Goal: Task Accomplishment & Management: Manage account settings

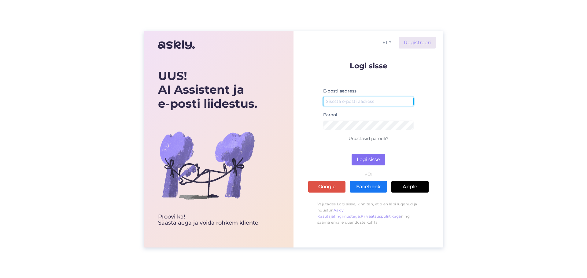
type input "[EMAIL_ADDRESS][DOMAIN_NAME]"
click at [372, 160] on button "Logi sisse" at bounding box center [368, 160] width 34 height 12
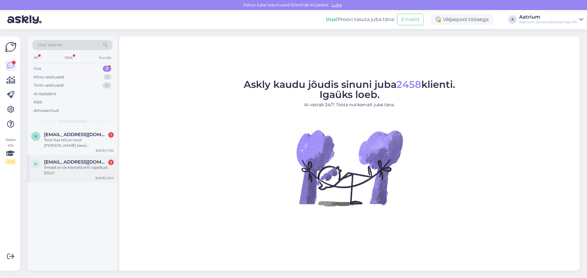
click at [61, 172] on div "Ilmselt ei ole kliendid eriti vajalikud. EDU!!" at bounding box center [79, 170] width 70 height 11
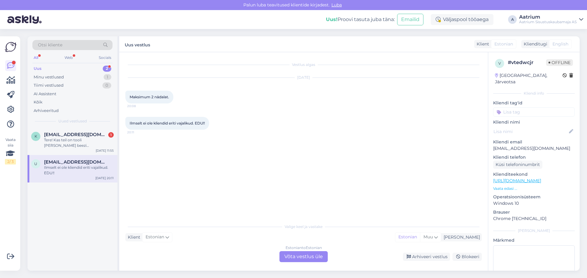
click at [78, 70] on div "Uus 2" at bounding box center [72, 68] width 80 height 9
click at [9, 110] on icon at bounding box center [10, 109] width 7 height 7
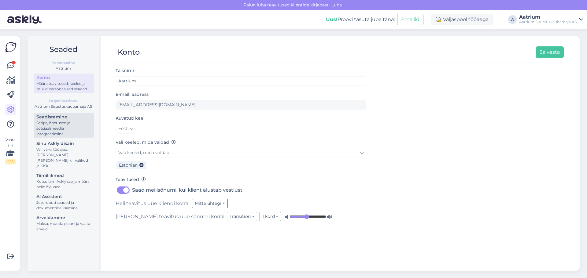
click at [53, 126] on div "Script, õpetused ja sotsiaalmeedia integreerimine" at bounding box center [63, 128] width 55 height 17
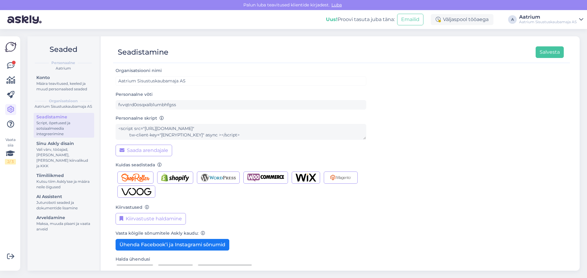
scroll to position [16, 0]
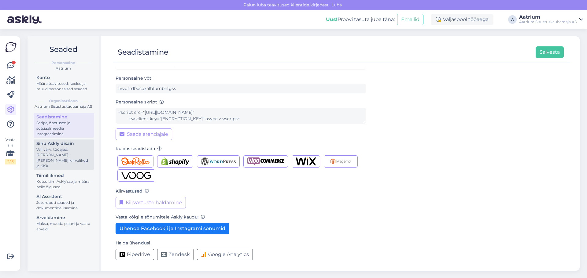
click at [51, 147] on div "Vali värv, tööajad, [PERSON_NAME], [PERSON_NAME] kiirvalikud ja KKK" at bounding box center [63, 158] width 55 height 22
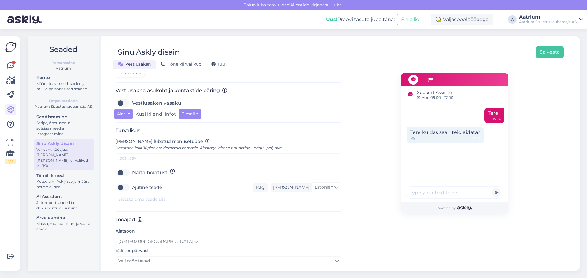
scroll to position [255, 0]
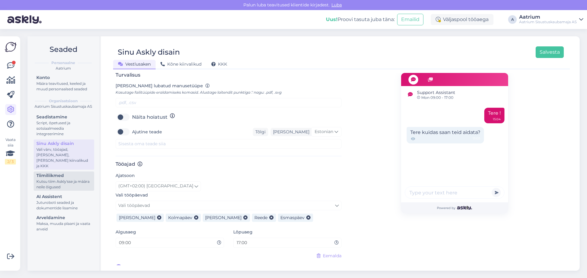
click at [46, 173] on div "Tiimiliikmed" at bounding box center [63, 176] width 55 height 6
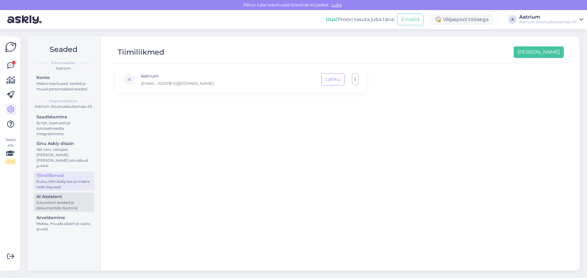
click at [45, 203] on div "Juturoboti seaded ja dokumentide lisamine" at bounding box center [63, 205] width 55 height 11
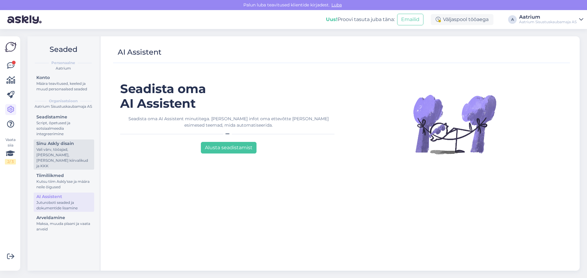
click at [52, 143] on div "Sinu Askly disain" at bounding box center [63, 144] width 55 height 6
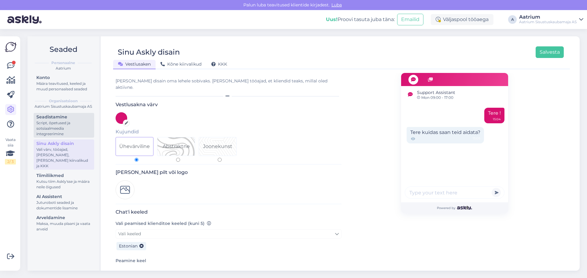
click at [52, 123] on div "Script, õpetused ja sotsiaalmeedia integreerimine" at bounding box center [63, 128] width 55 height 17
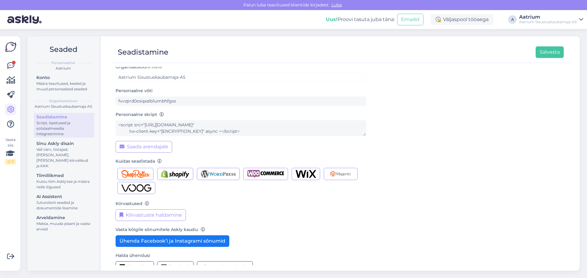
scroll to position [16, 0]
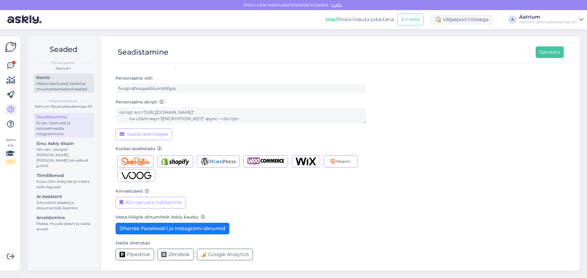
click at [53, 88] on div "Määra teavitused, keeled ja muud personaalsed seaded" at bounding box center [63, 86] width 55 height 11
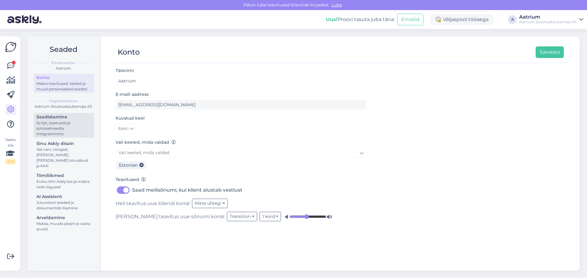
click at [57, 116] on div "Seadistamine" at bounding box center [63, 117] width 55 height 6
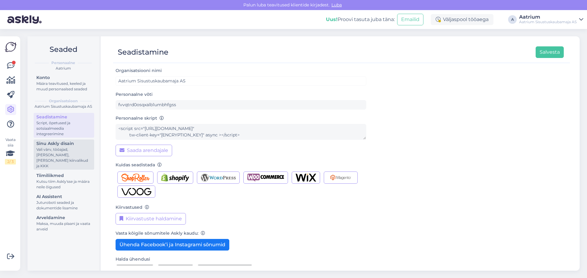
click at [63, 145] on div "Sinu Askly disain" at bounding box center [63, 144] width 55 height 6
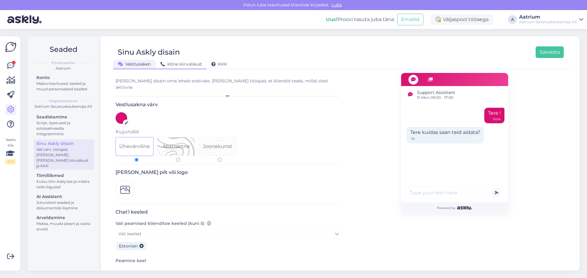
click at [170, 63] on span "Kõne kiirvalikud" at bounding box center [180, 64] width 41 height 6
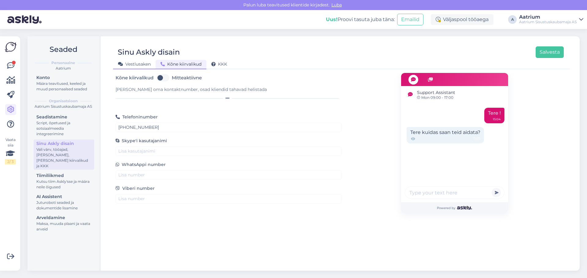
click at [137, 64] on span "Vestlusaken" at bounding box center [134, 64] width 33 height 6
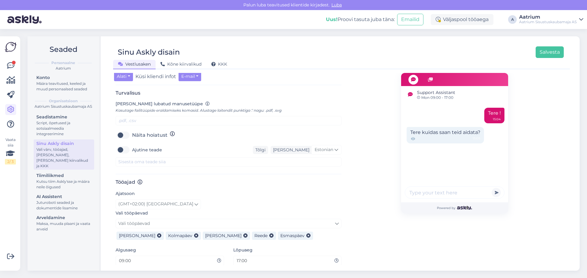
scroll to position [255, 0]
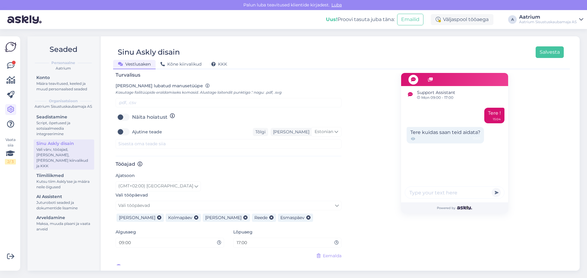
click at [132, 128] on label "Ajutine teade" at bounding box center [147, 132] width 30 height 10
click at [123, 128] on input "Ajutine teade" at bounding box center [123, 132] width 15 height 10
checkbox input "true"
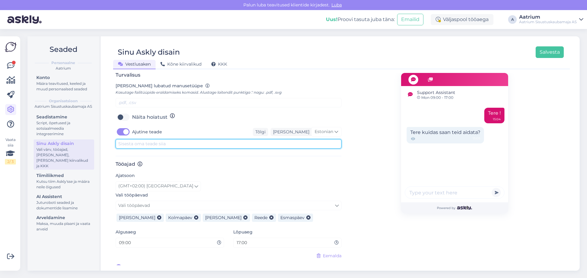
click at [134, 140] on textarea at bounding box center [229, 143] width 226 height 9
type textarea "Vastame tööpäeviti 9-17"
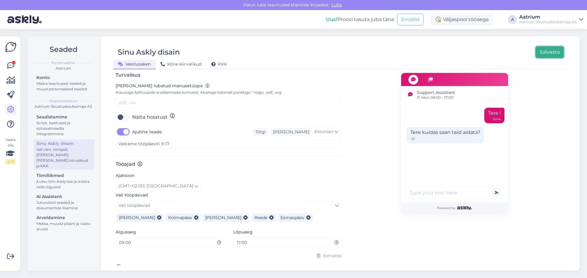
click at [545, 49] on button "Salvesta" at bounding box center [549, 52] width 28 height 12
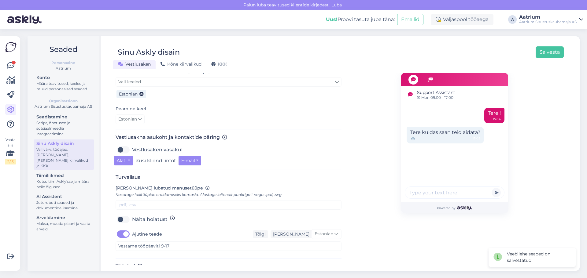
scroll to position [153, 0]
click at [268, 230] on div "Tõlgi" at bounding box center [260, 234] width 15 height 8
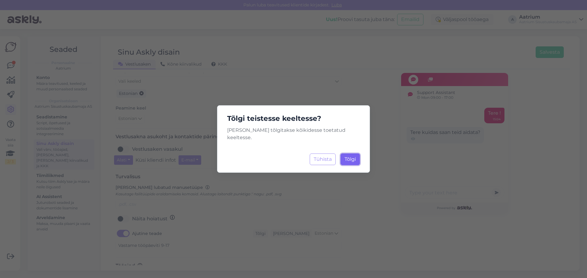
click at [355, 156] on span "Tõlgi" at bounding box center [349, 159] width 11 height 6
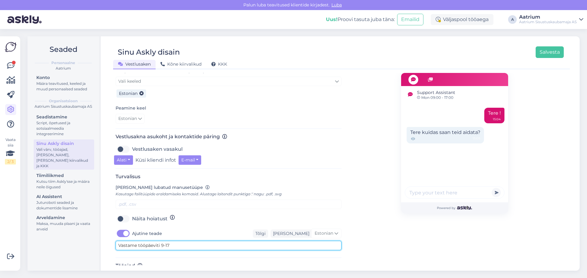
drag, startPoint x: 177, startPoint y: 242, endPoint x: 11, endPoint y: 238, distance: 166.6
click at [11, 238] on div "Vaata siia 2 / 3 Võimalused Veendu, et Askly loob sulle väärtust. Sulge Ühenda …" at bounding box center [293, 153] width 587 height 249
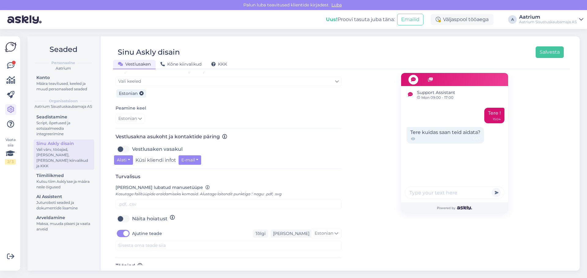
click at [132, 229] on label "Ajutine teade" at bounding box center [147, 234] width 30 height 10
click at [122, 229] on input "Ajutine teade" at bounding box center [123, 234] width 15 height 10
checkbox input "false"
click at [555, 52] on button "Salvesta" at bounding box center [549, 52] width 28 height 12
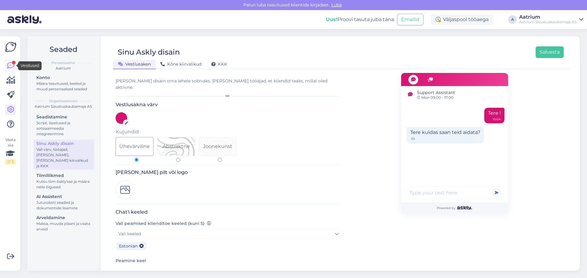
click at [11, 65] on icon at bounding box center [10, 65] width 7 height 7
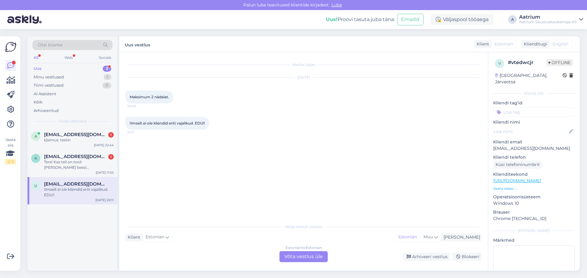
click at [12, 44] on img at bounding box center [11, 47] width 12 height 12
click at [12, 80] on icon at bounding box center [10, 80] width 9 height 7
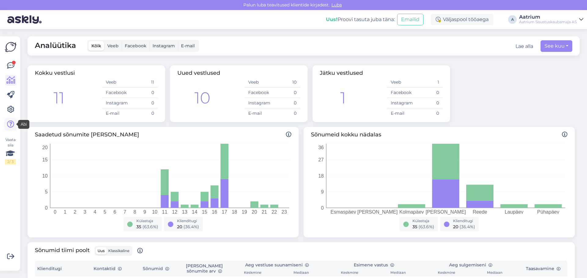
click at [13, 129] on link at bounding box center [10, 124] width 11 height 11
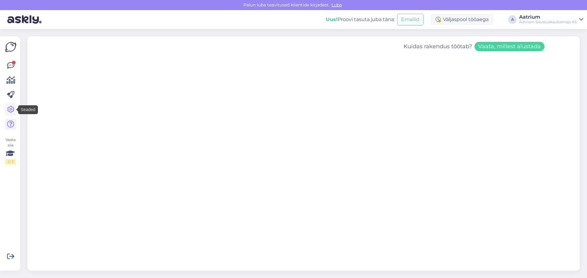
click at [11, 110] on icon at bounding box center [10, 109] width 7 height 7
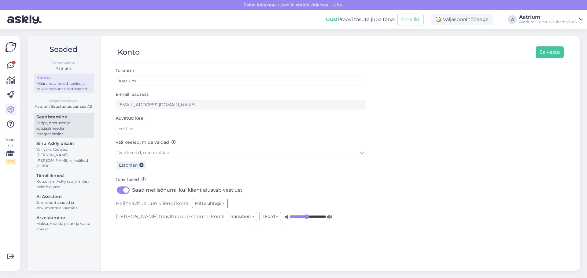
click at [51, 126] on div "Script, õpetused ja sotsiaalmeedia integreerimine" at bounding box center [63, 128] width 55 height 17
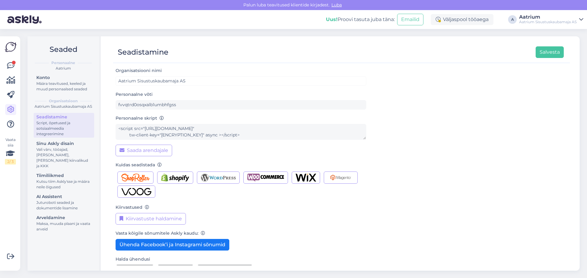
scroll to position [16, 0]
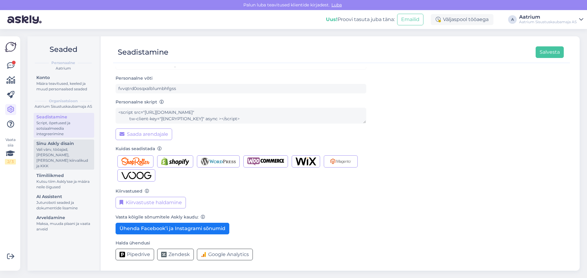
click at [46, 150] on div "Vali värv, tööajad, [PERSON_NAME], [PERSON_NAME] kiirvalikud ja KKK" at bounding box center [63, 158] width 55 height 22
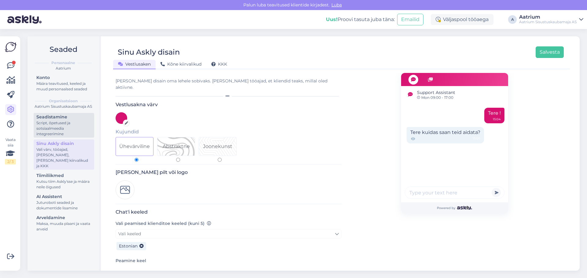
click at [43, 126] on div "Script, õpetused ja sotsiaalmeedia integreerimine" at bounding box center [63, 128] width 55 height 17
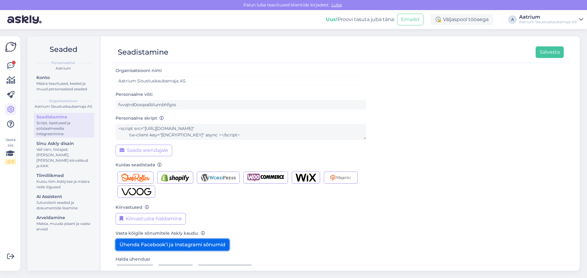
click at [196, 245] on button "Ühenda Facebook’i ja Instagrami sõnumid" at bounding box center [173, 245] width 114 height 12
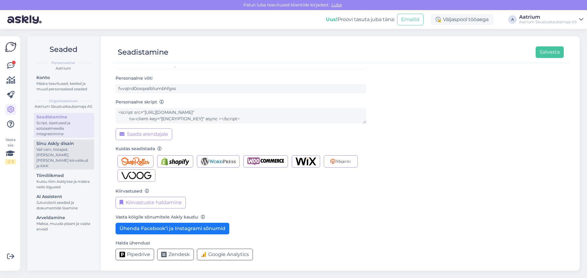
click at [51, 150] on div "Vali värv, tööajad, [PERSON_NAME], [PERSON_NAME] kiirvalikud ja KKK" at bounding box center [63, 158] width 55 height 22
